Goal: Transaction & Acquisition: Purchase product/service

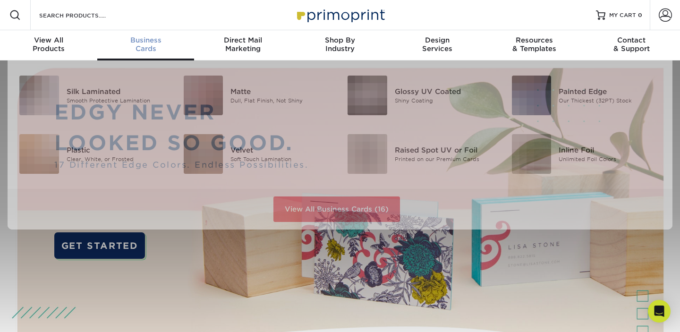
click at [150, 48] on div "Business Cards" at bounding box center [145, 44] width 97 height 17
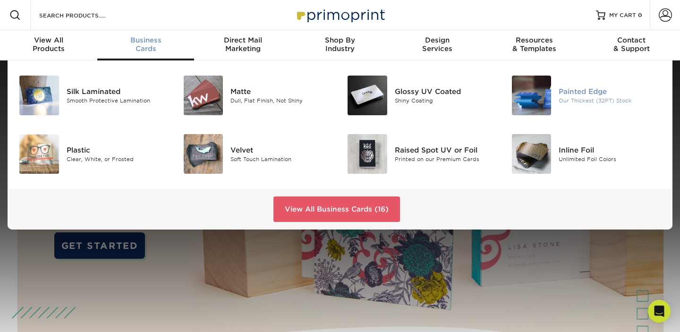
click at [575, 93] on div "Painted Edge" at bounding box center [610, 91] width 103 height 10
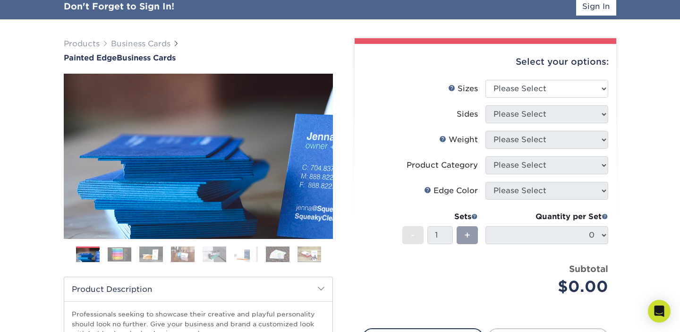
scroll to position [90, 0]
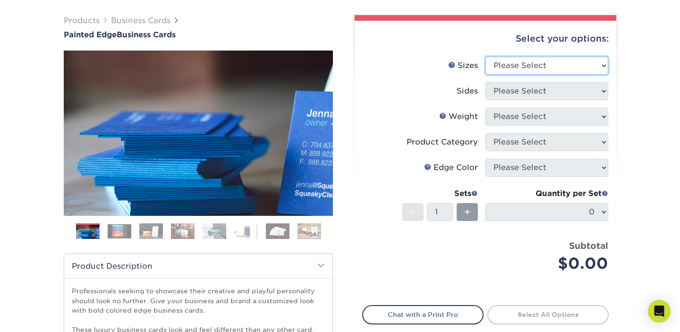
click at [572, 64] on select "Please Select 2" x 3.5" - Standard 2.125" x 3.375" - European 2.5" x 2.5" - Squ…" at bounding box center [547, 66] width 123 height 18
select select "2.00x3.50"
click at [486, 57] on select "Please Select 2" x 3.5" - Standard 2.125" x 3.375" - European 2.5" x 2.5" - Squ…" at bounding box center [547, 66] width 123 height 18
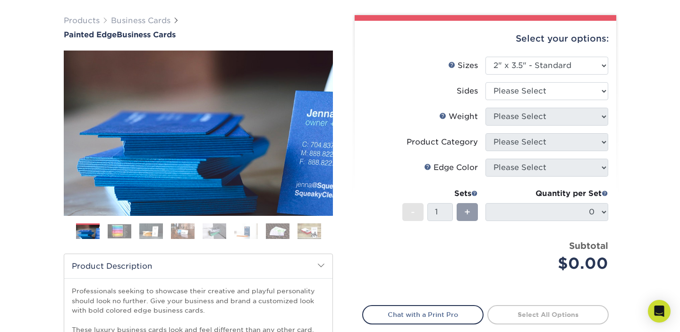
scroll to position [55, 0]
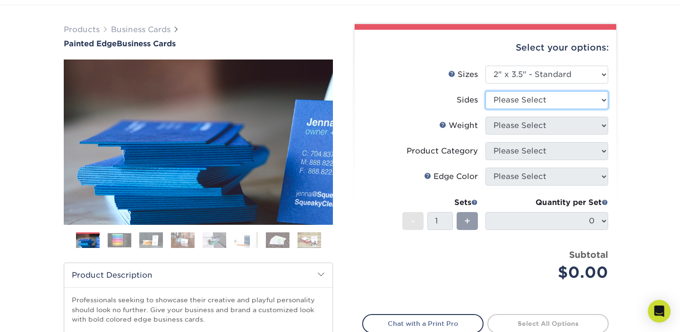
click at [526, 102] on select "Please Select Print Both Sides Print Front Only" at bounding box center [547, 100] width 123 height 18
select select "13abbda7-1d64-4f25-8bb2-c179b224825d"
click at [486, 91] on select "Please Select Print Both Sides Print Front Only" at bounding box center [547, 100] width 123 height 18
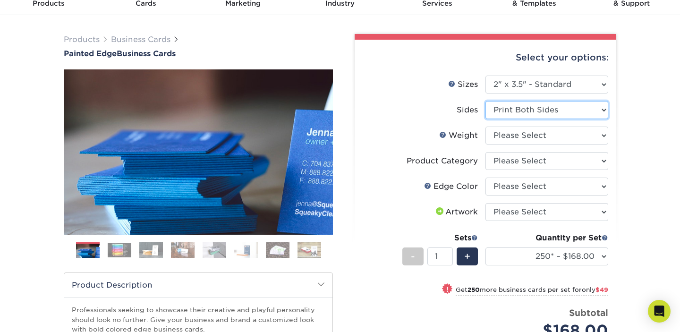
scroll to position [44, 0]
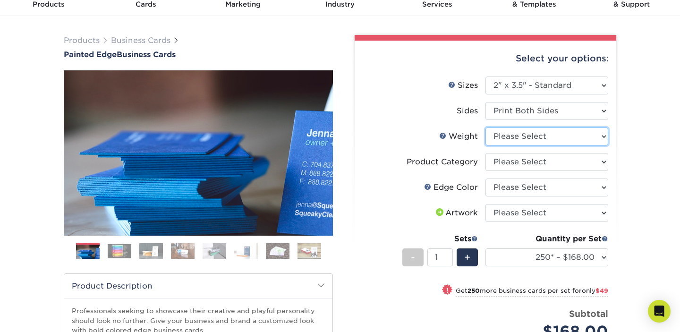
click at [593, 137] on select "Please Select 32PTUC" at bounding box center [547, 137] width 123 height 18
select select "32PTUC"
click at [486, 128] on select "Please Select 32PTUC" at bounding box center [547, 137] width 123 height 18
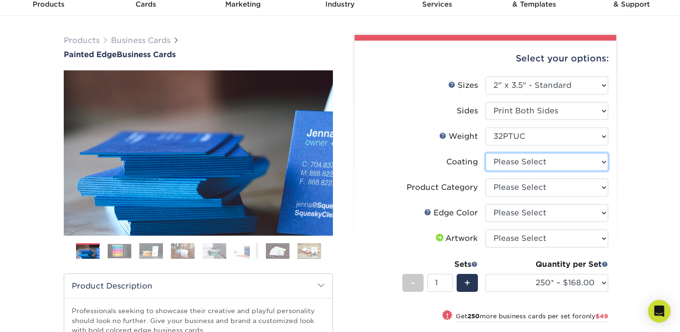
click at [535, 167] on select at bounding box center [547, 162] width 123 height 18
select select "3e7618de-abca-4bda-9f97-8b9129e913d8"
click at [486, 153] on select at bounding box center [547, 162] width 123 height 18
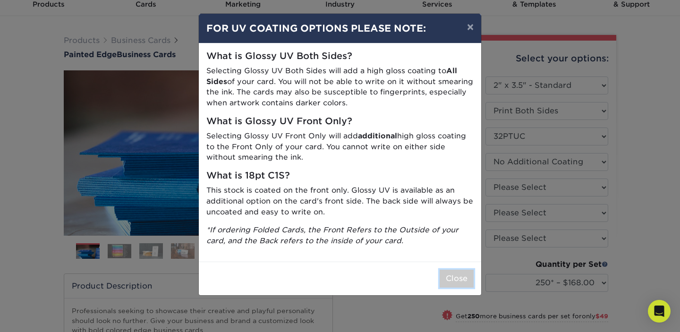
drag, startPoint x: 456, startPoint y: 280, endPoint x: 503, endPoint y: 225, distance: 72.0
click at [456, 280] on button "Close" at bounding box center [457, 279] width 34 height 18
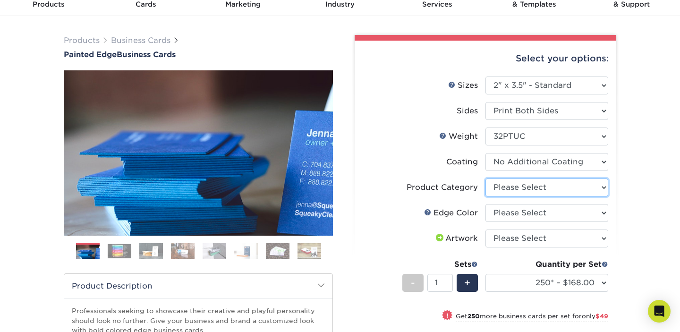
click at [526, 191] on select "Please Select Business Cards" at bounding box center [547, 188] width 123 height 18
select select "3b5148f1-0588-4f88-a218-97bcfdce65c1"
click at [486, 179] on select "Please Select Business Cards" at bounding box center [547, 188] width 123 height 18
click at [534, 215] on select "Please Select Charcoal Black Brown Blue Pearlescent Blue Pearlescent Gold Pearl…" at bounding box center [547, 213] width 123 height 18
click at [534, 216] on select "Please Select Charcoal Black Brown Blue Pearlescent Blue Pearlescent Gold Pearl…" at bounding box center [547, 213] width 123 height 18
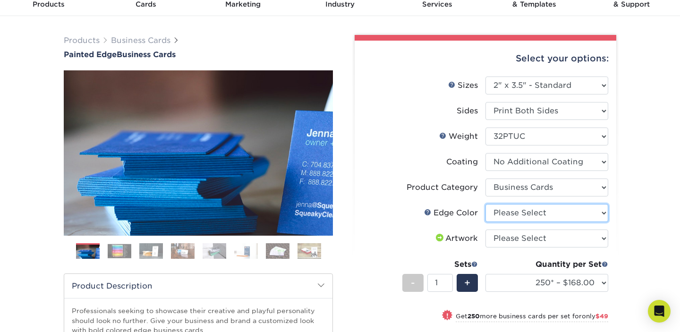
select select "1d2dc4a6-caa7-4e97-9ffb-823980241cde"
click at [486, 204] on select "Please Select Charcoal Black Brown Blue Pearlescent Blue Pearlescent Gold Pearl…" at bounding box center [547, 213] width 123 height 18
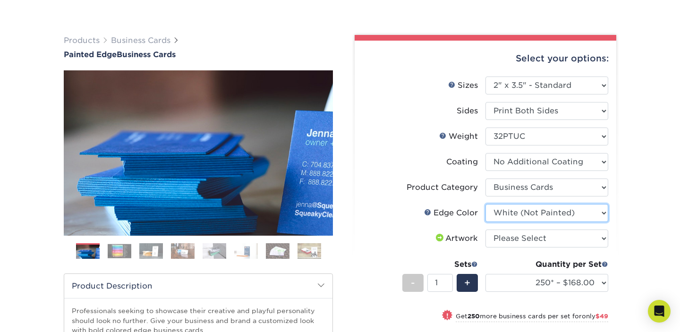
scroll to position [71, 0]
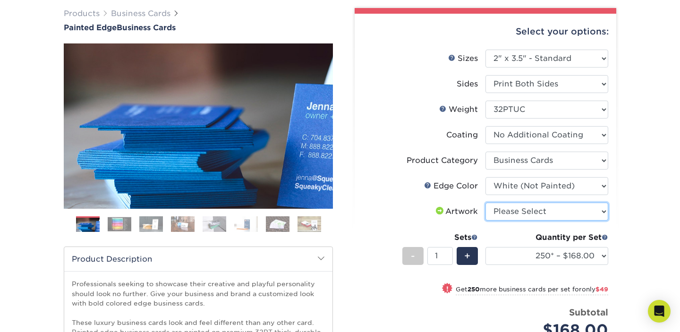
click at [509, 211] on select "Please Select I will upload files I need a design - $100" at bounding box center [547, 212] width 123 height 18
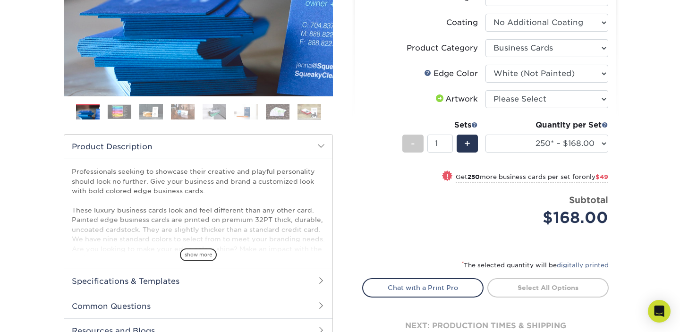
scroll to position [186, 0]
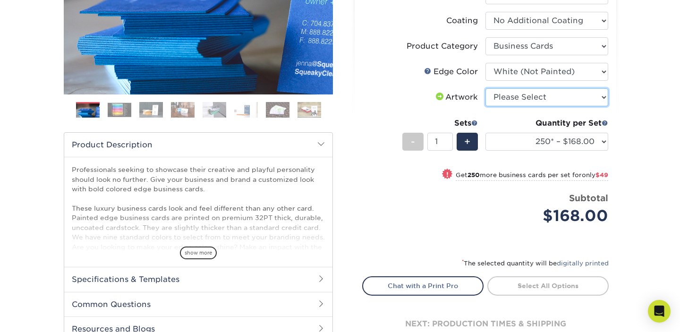
click at [523, 95] on select "Please Select I will upload files I need a design - $100" at bounding box center [547, 97] width 123 height 18
select select "upload"
click at [486, 88] on select "Please Select I will upload files I need a design - $100" at bounding box center [547, 97] width 123 height 18
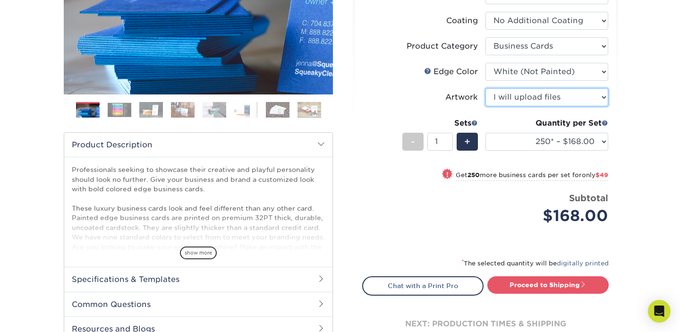
scroll to position [234, 0]
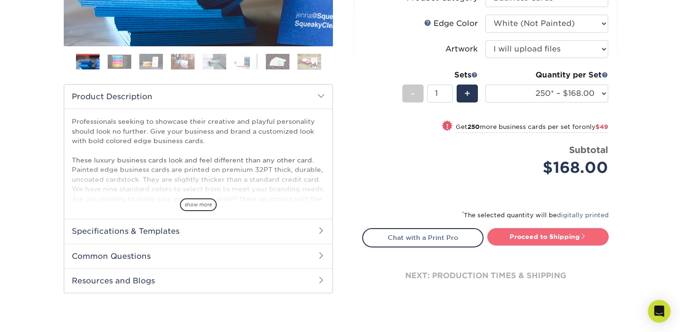
click at [559, 236] on link "Proceed to Shipping" at bounding box center [547, 236] width 121 height 17
type input "Set 1"
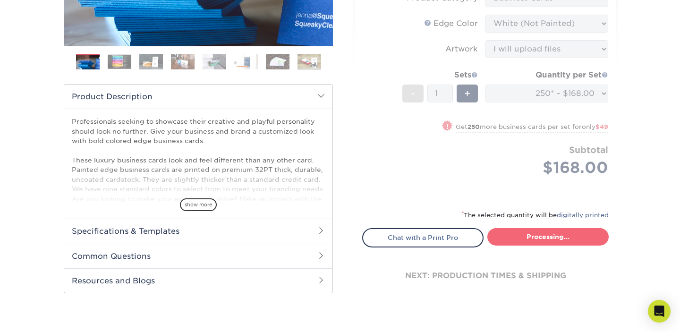
select select "b1d50ed3-fc81-464d-a1d8-d1915fbce704"
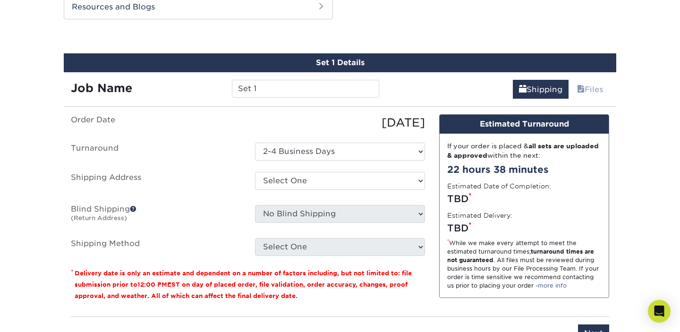
scroll to position [516, 0]
